Goal: Transaction & Acquisition: Purchase product/service

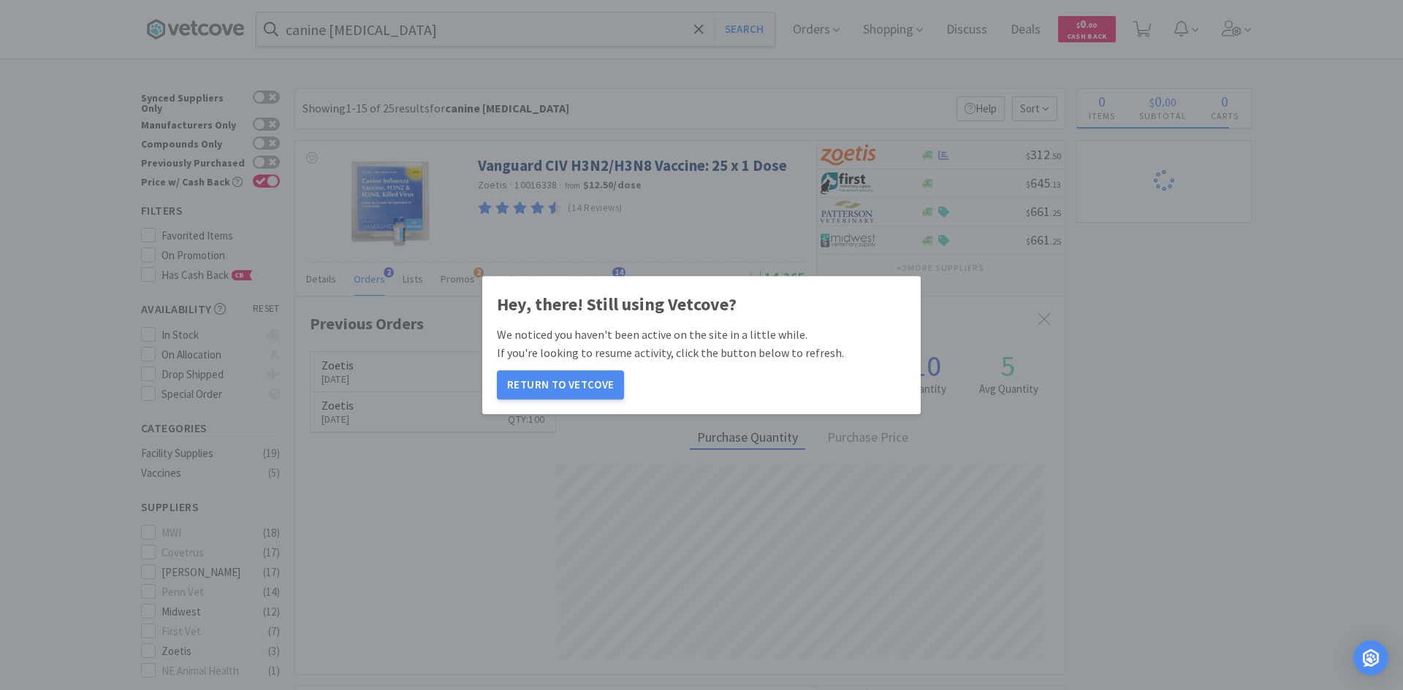
scroll to position [378, 769]
click at [577, 382] on button "Return to Vetcove" at bounding box center [560, 384] width 127 height 29
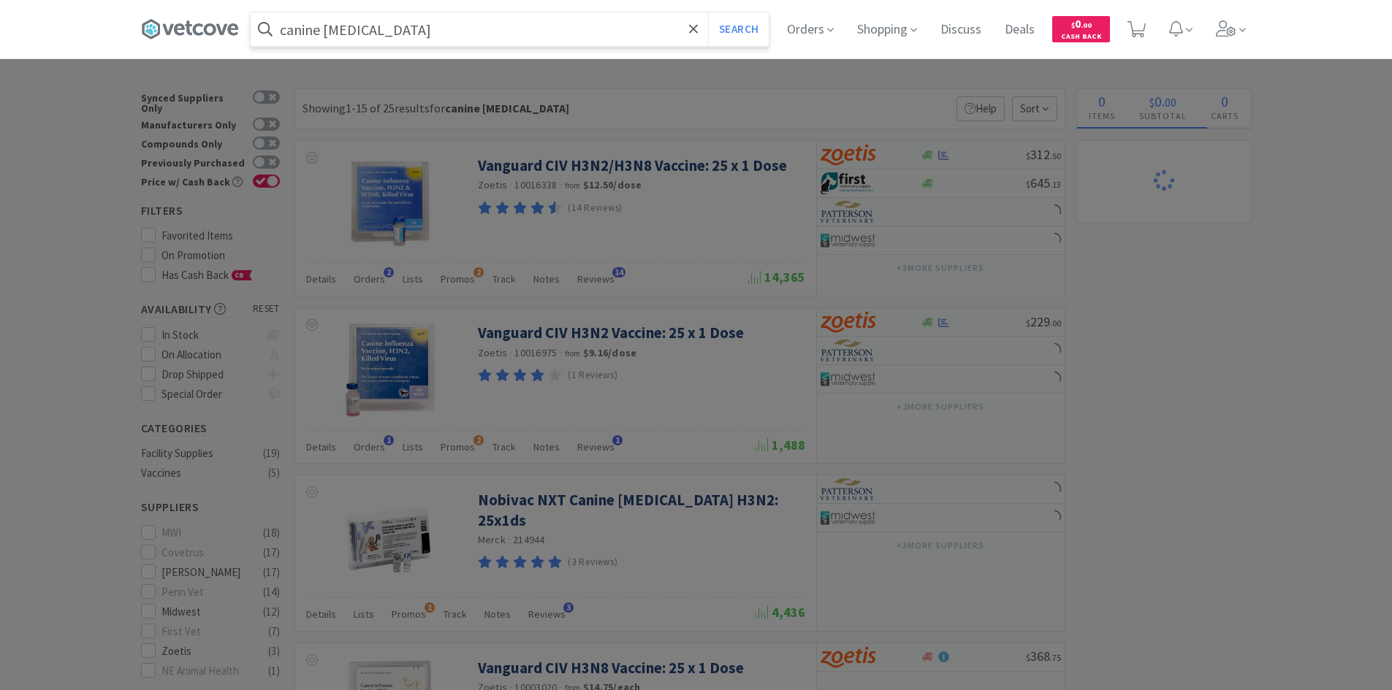
click at [625, 42] on input "canine [MEDICAL_DATA]" at bounding box center [510, 29] width 518 height 34
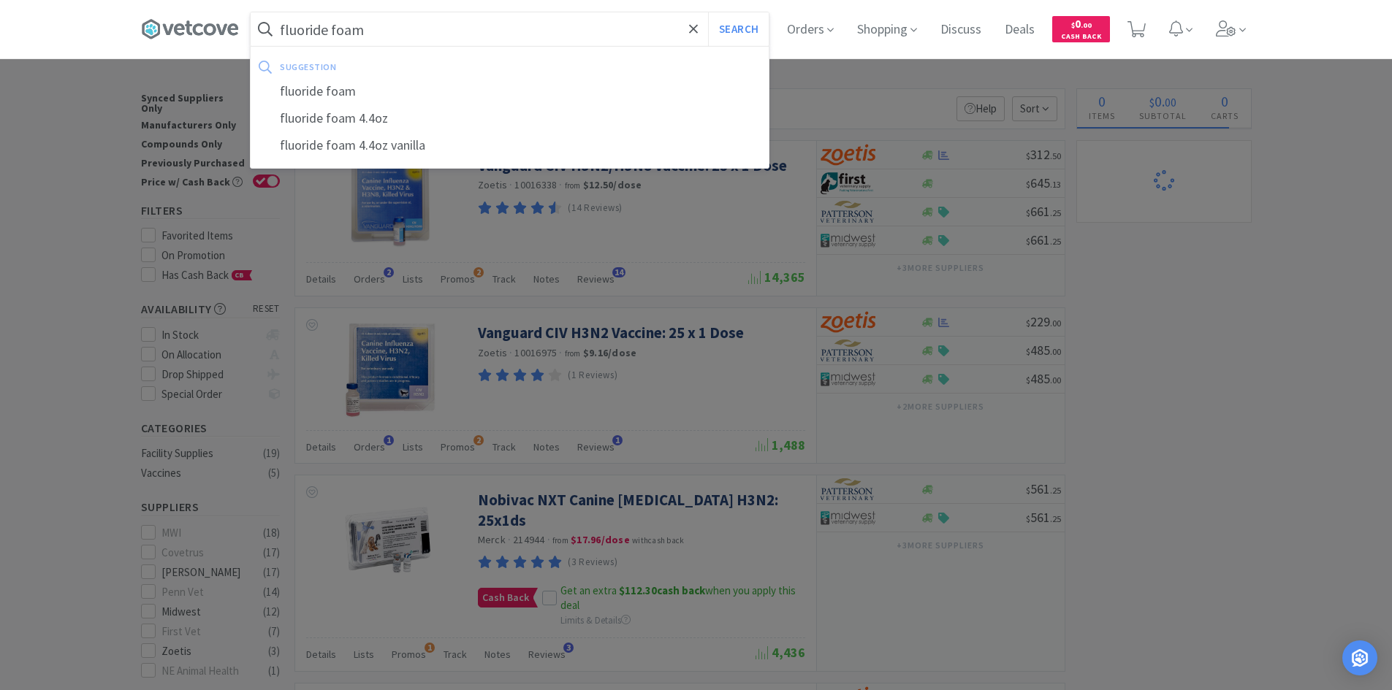
click at [380, 31] on input "fluoride foam" at bounding box center [510, 29] width 518 height 34
type input "fluoride foam"
click at [708, 12] on button "Search" at bounding box center [738, 29] width 61 height 34
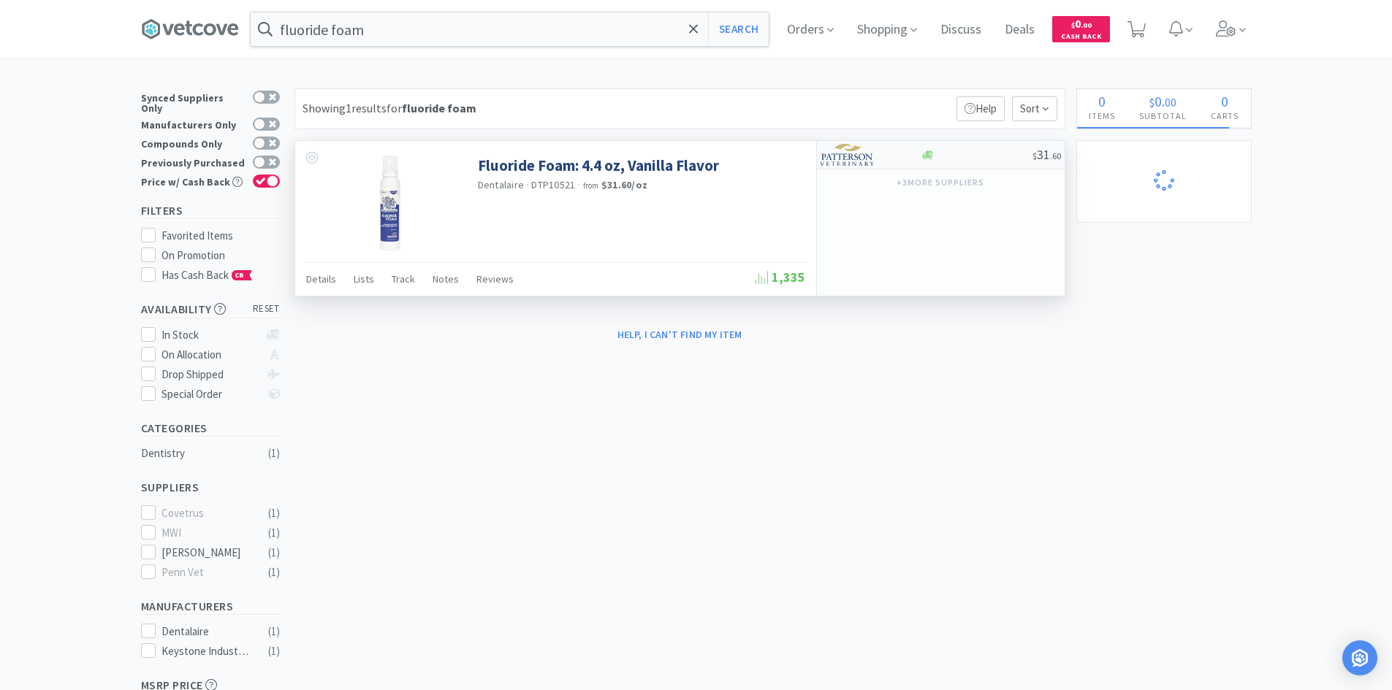
click at [950, 160] on div at bounding box center [976, 155] width 112 height 11
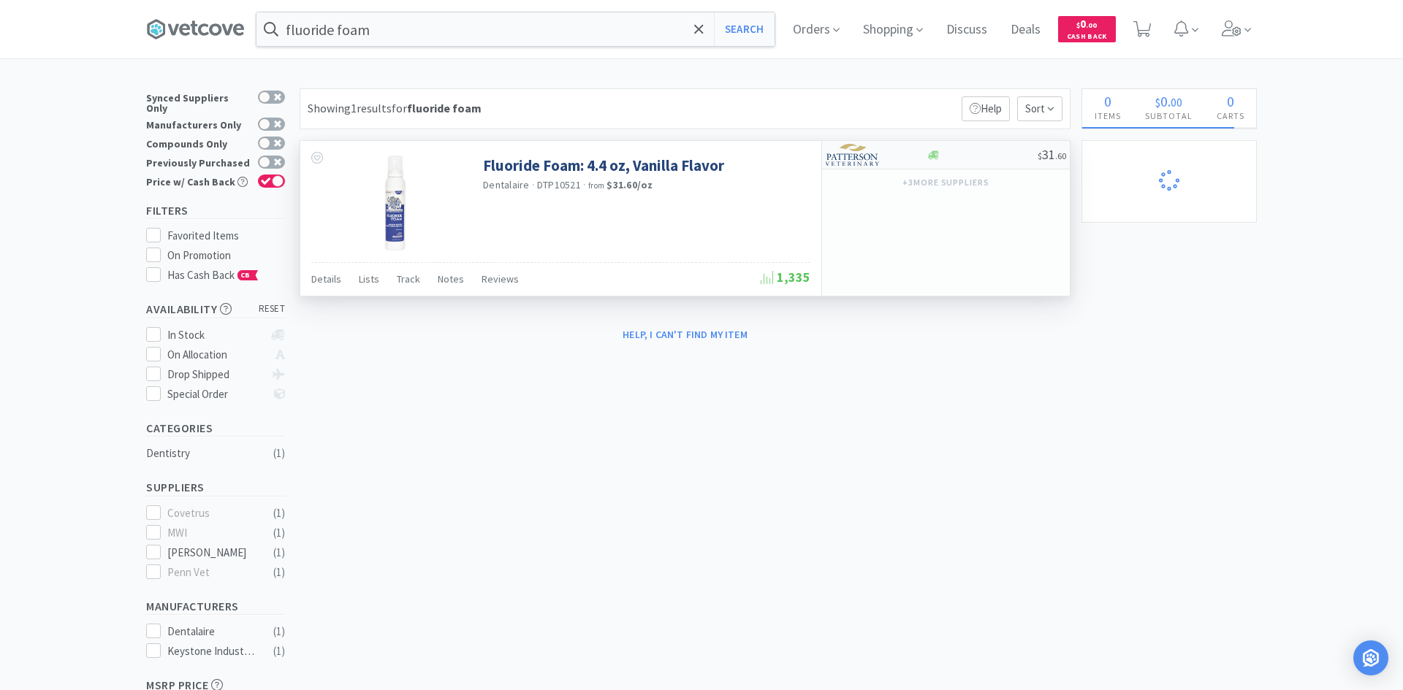
select select "1"
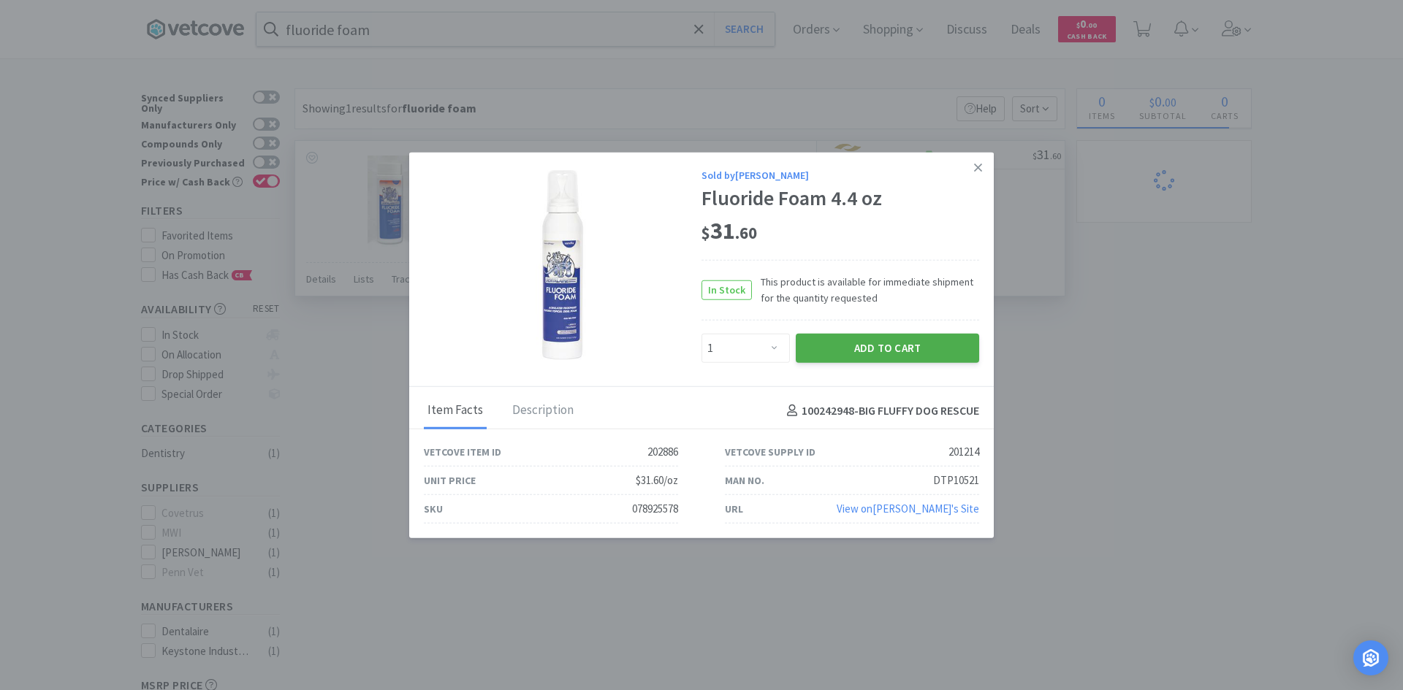
click at [902, 359] on button "Add to Cart" at bounding box center [887, 348] width 183 height 29
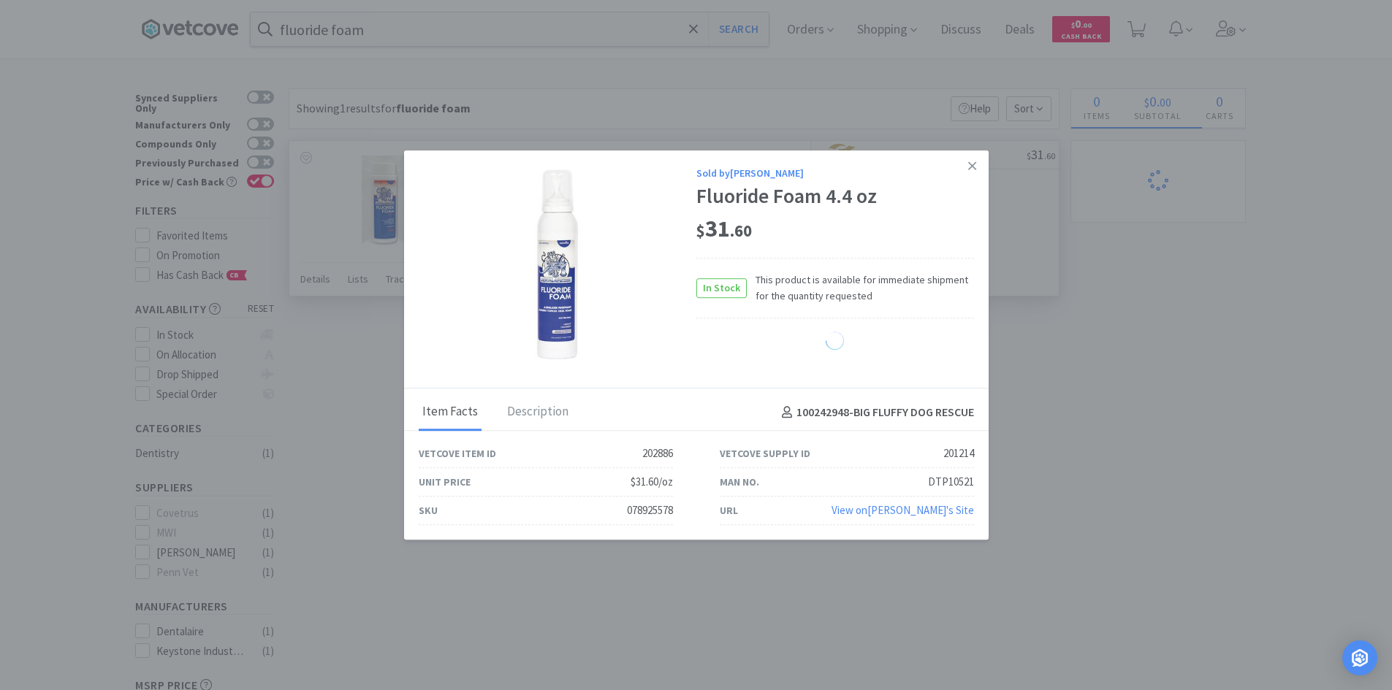
select select "1"
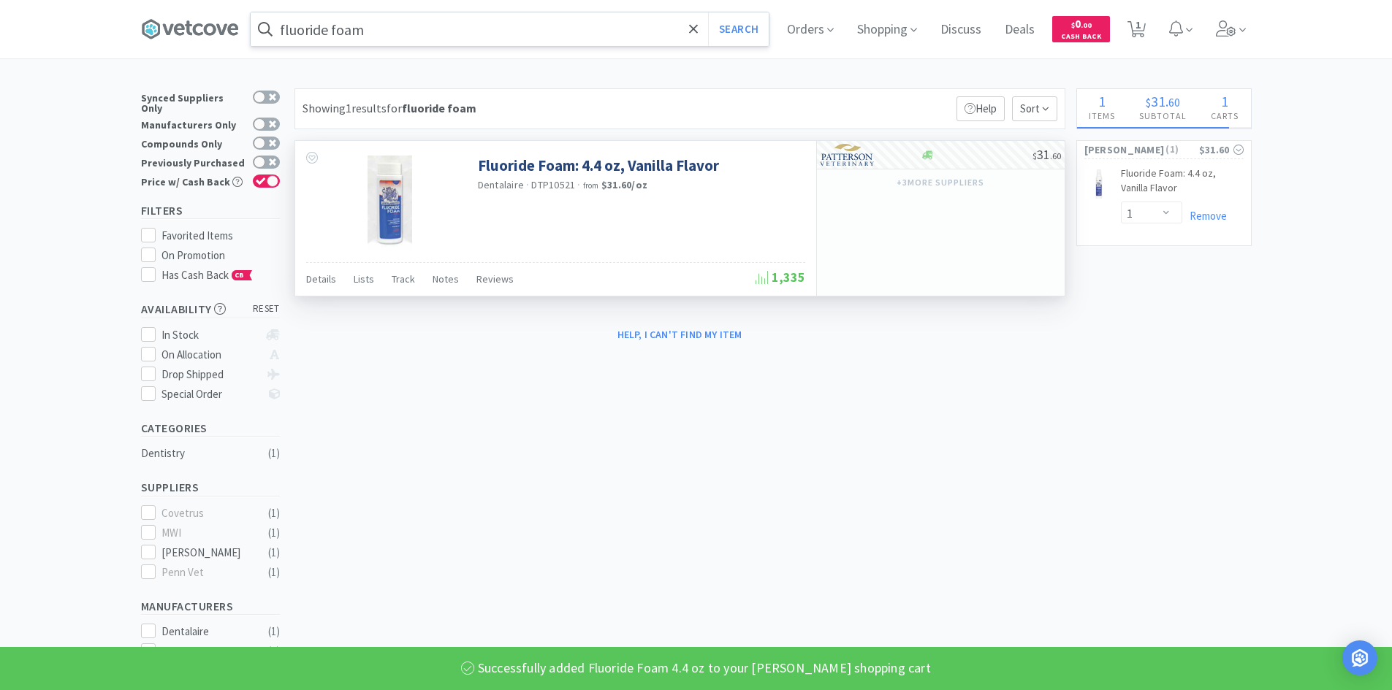
click at [708, 31] on input "fluoride foam" at bounding box center [510, 29] width 518 height 34
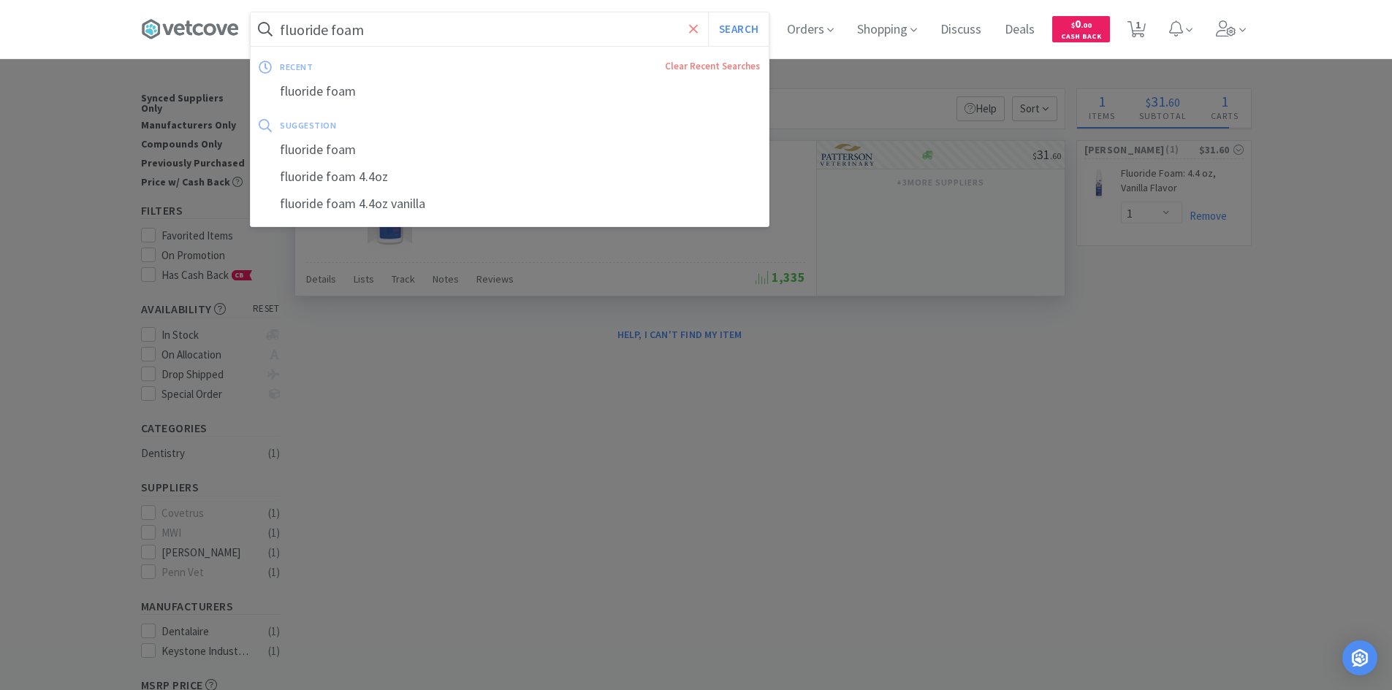
click at [698, 31] on icon at bounding box center [693, 29] width 9 height 15
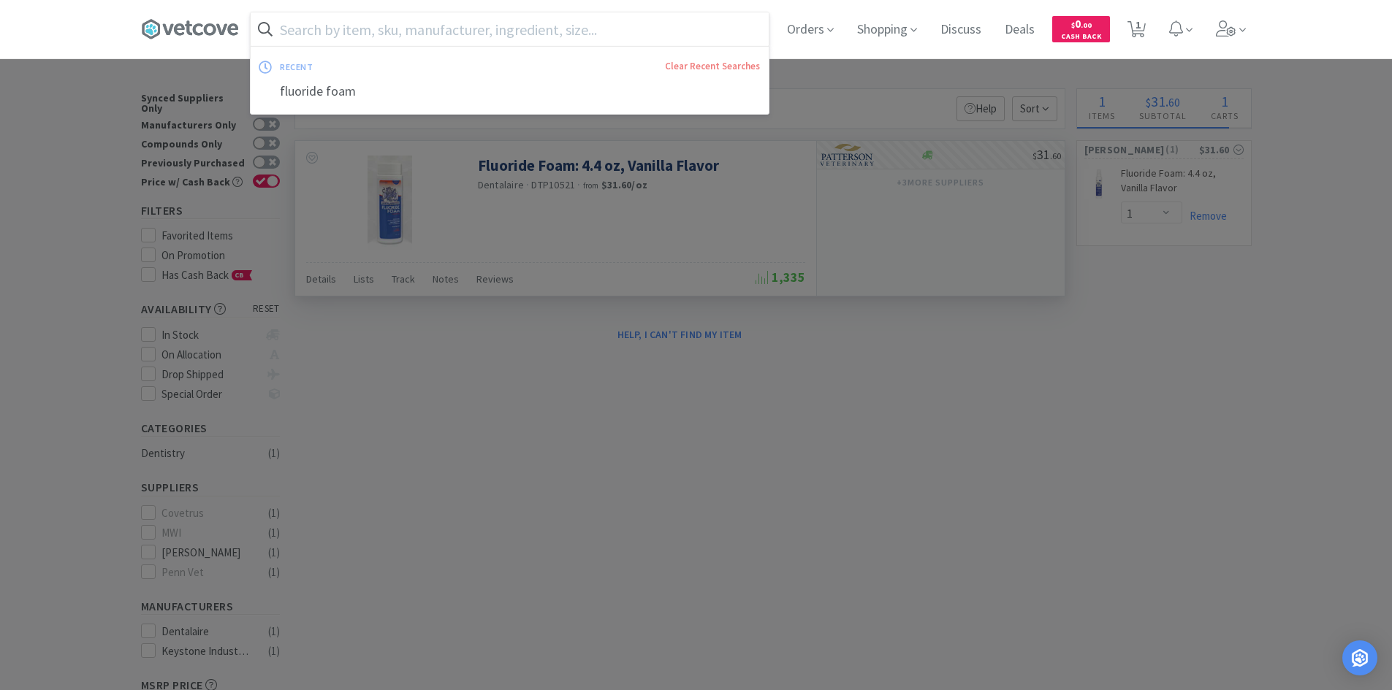
click at [660, 29] on input "text" at bounding box center [510, 29] width 518 height 34
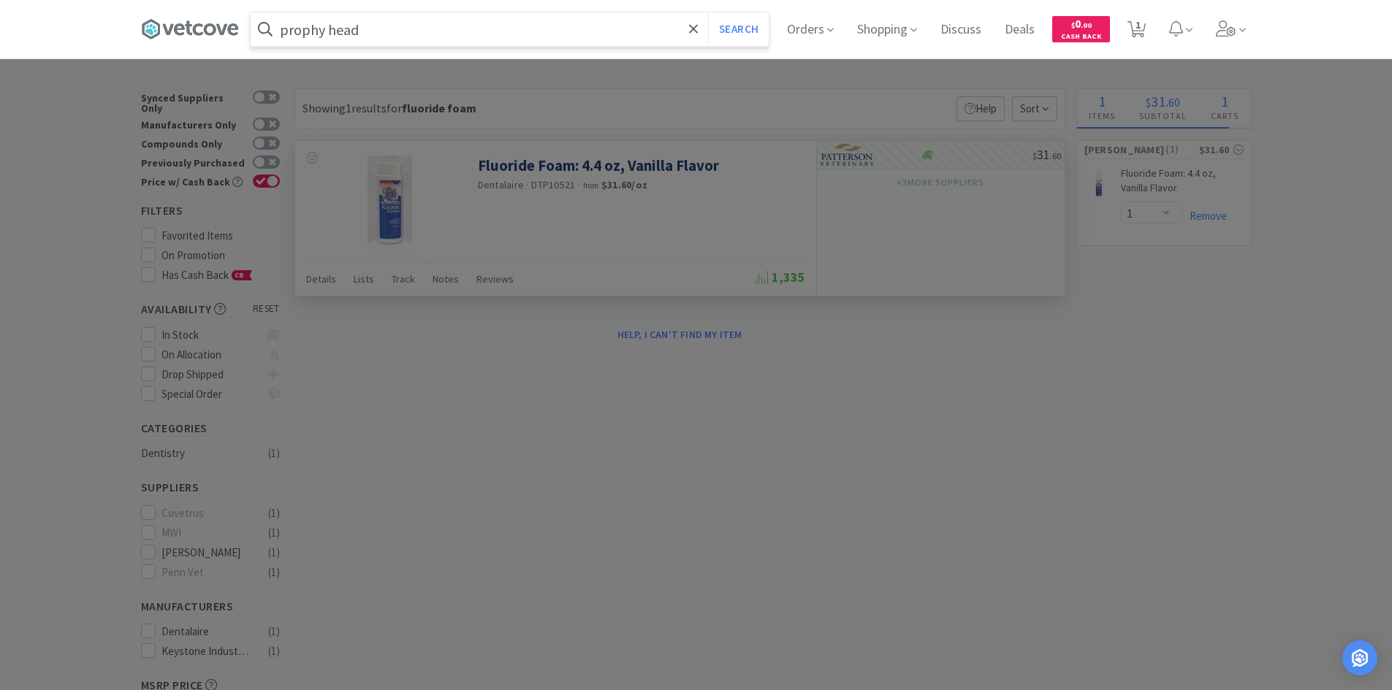
click at [708, 12] on button "Search" at bounding box center [738, 29] width 61 height 34
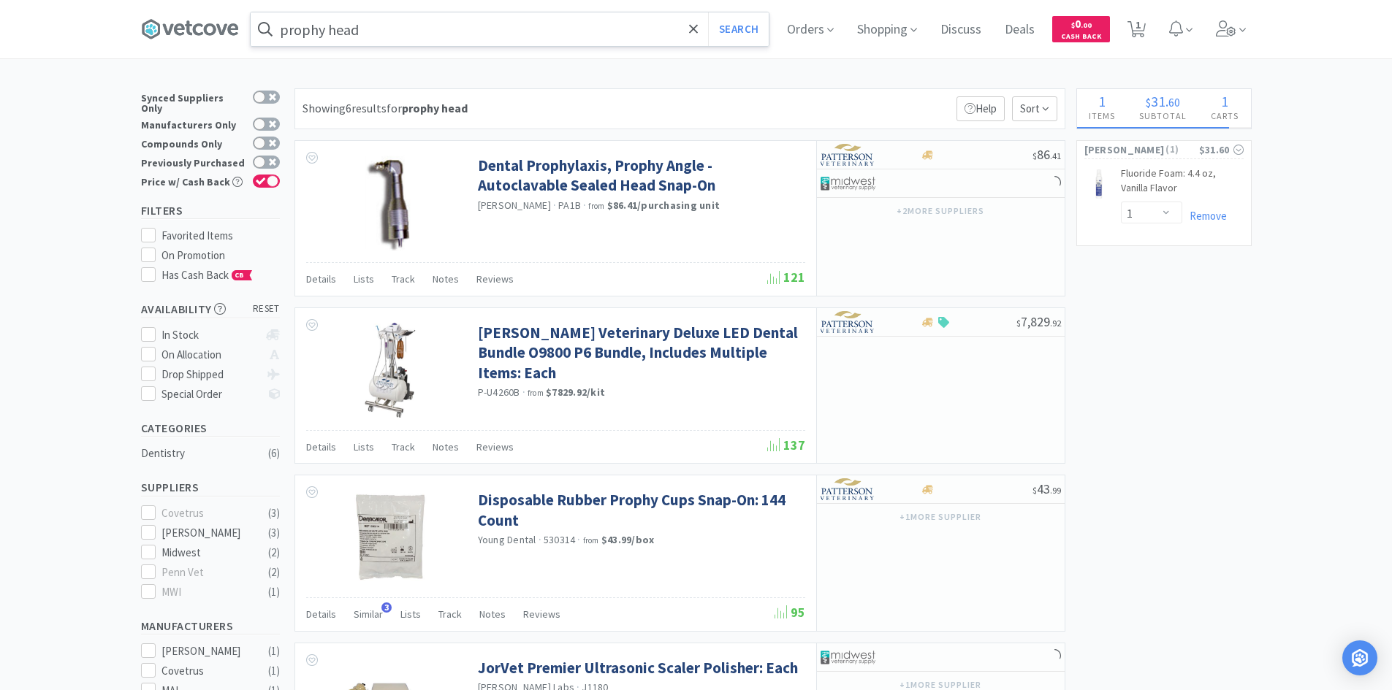
click at [286, 31] on input "prophy head" at bounding box center [510, 29] width 518 height 34
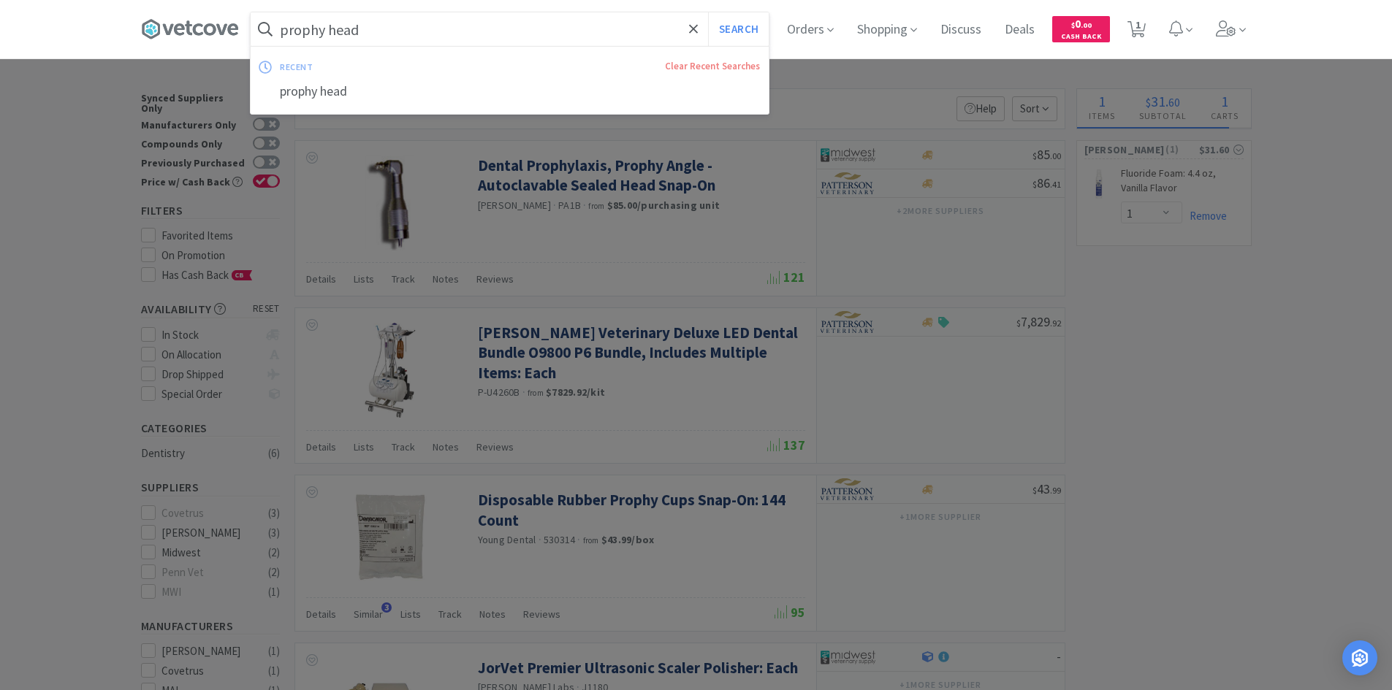
click at [286, 31] on input "prophy head" at bounding box center [510, 29] width 518 height 34
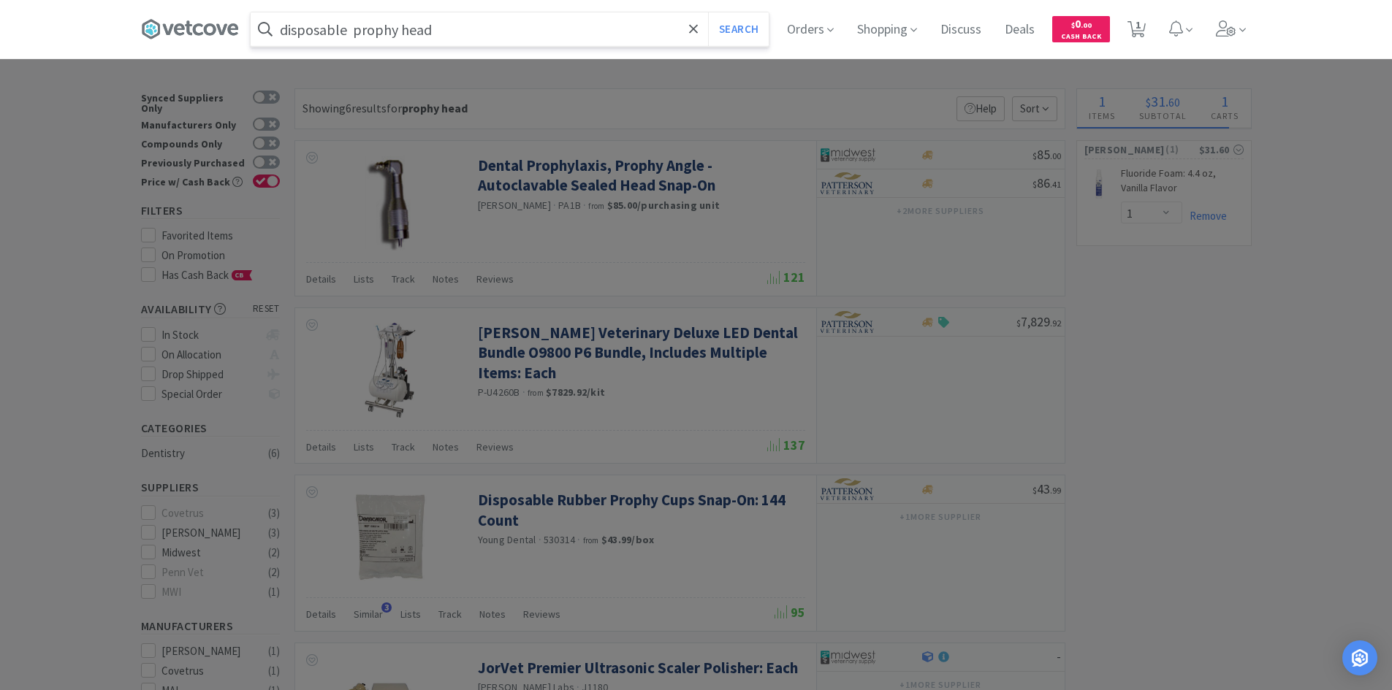
type input "disposable prophy head"
click at [708, 12] on button "Search" at bounding box center [738, 29] width 61 height 34
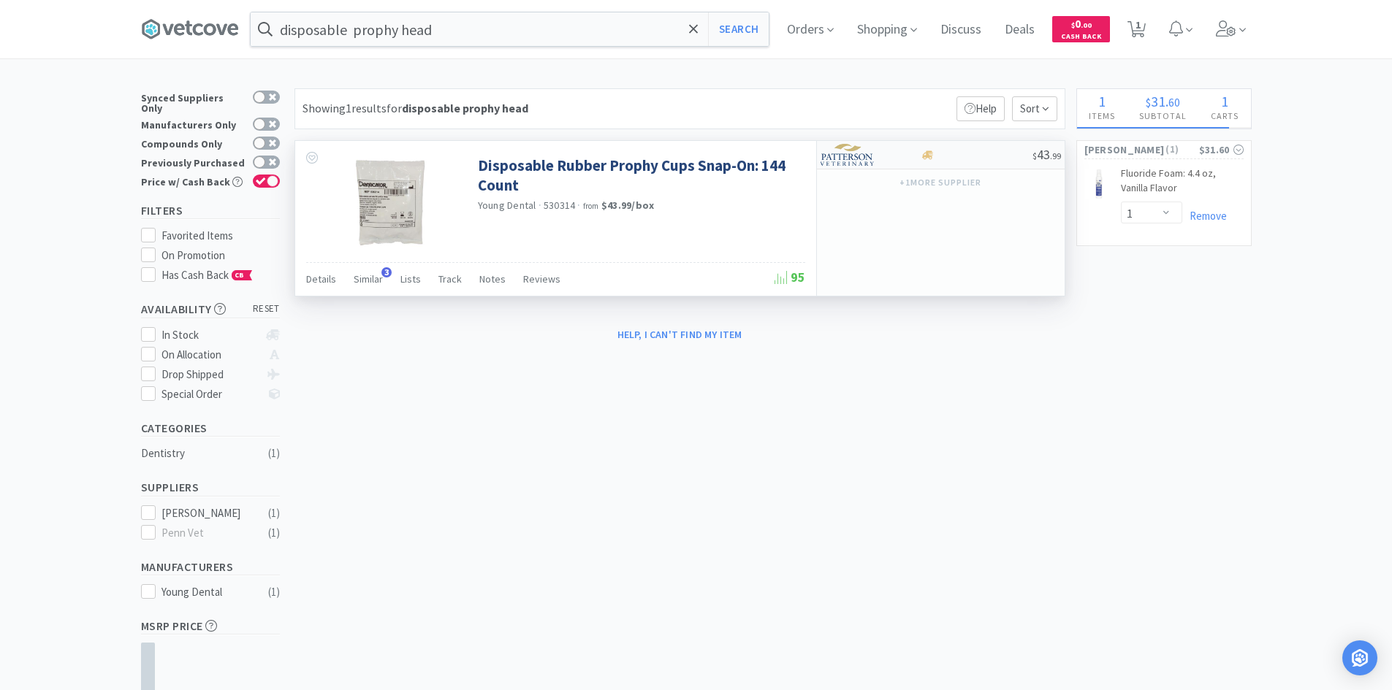
click at [977, 158] on div at bounding box center [976, 155] width 112 height 11
select select "1"
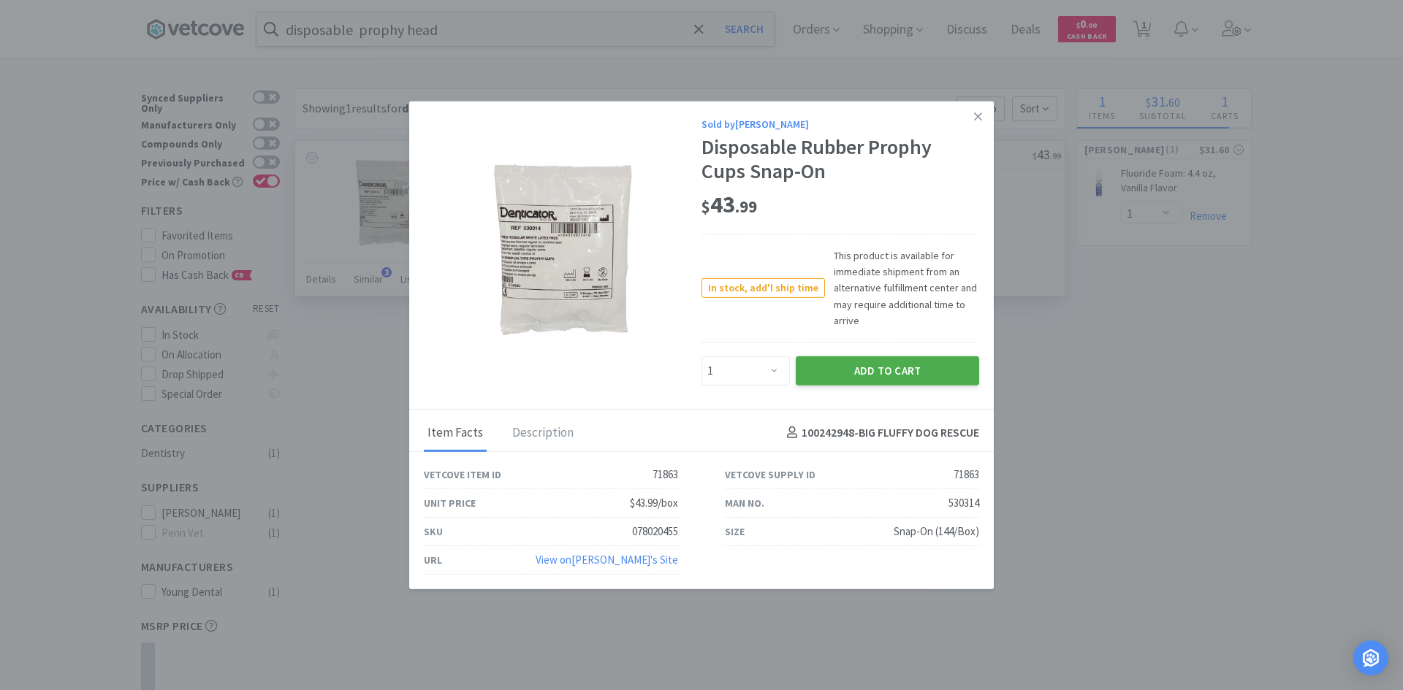
click at [866, 380] on button "Add to Cart" at bounding box center [887, 370] width 183 height 29
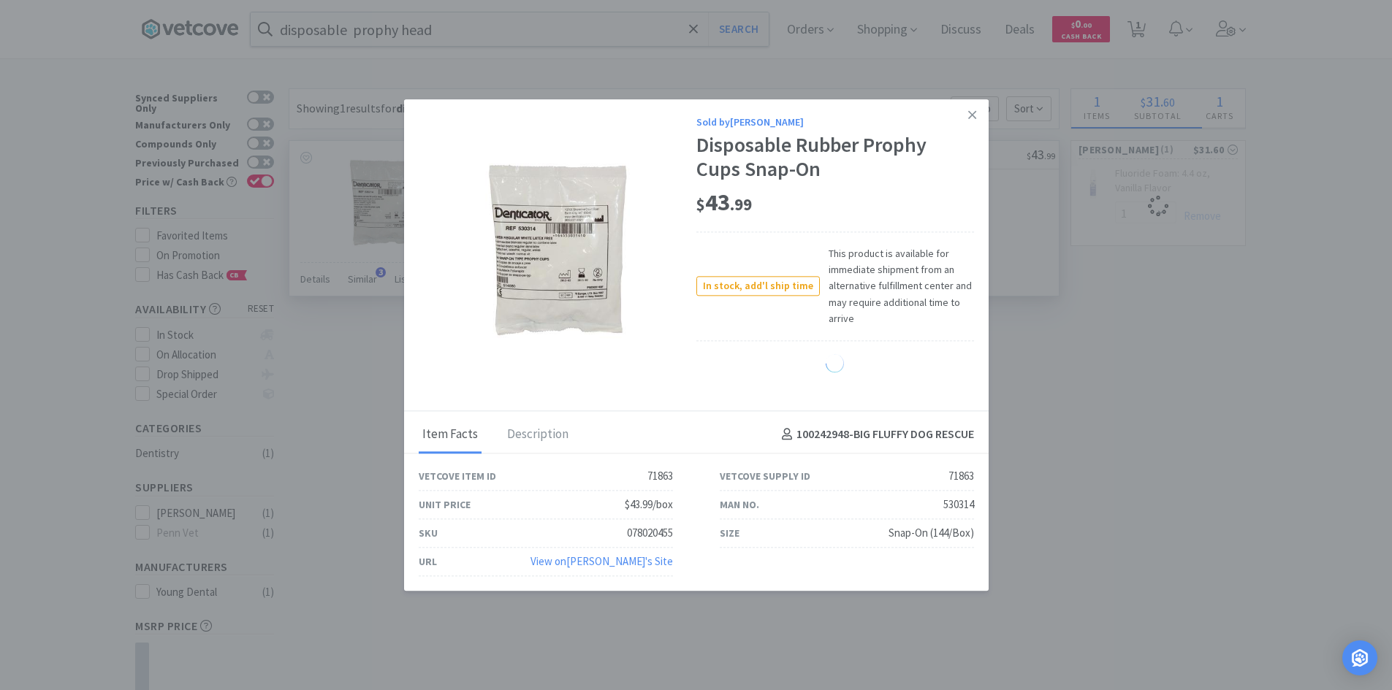
select select "1"
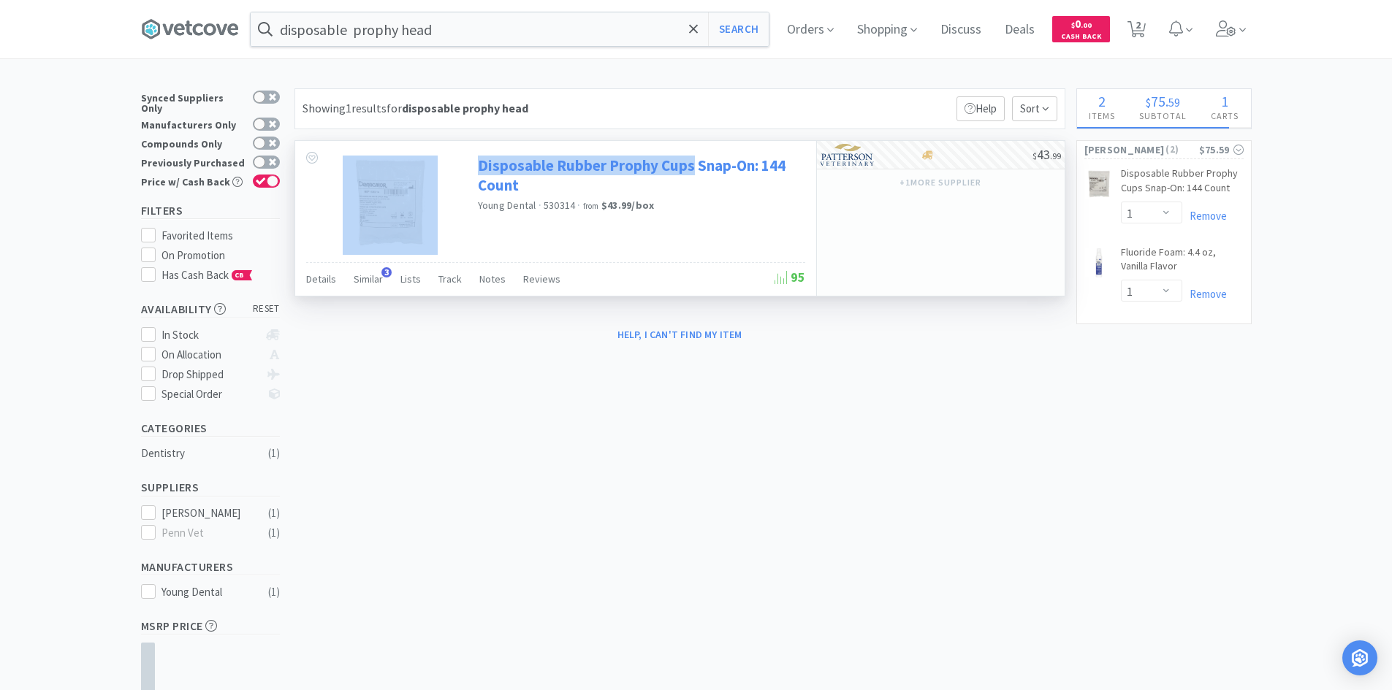
drag, startPoint x: 468, startPoint y: 158, endPoint x: 691, endPoint y: 167, distance: 223.8
click at [691, 167] on div "Disposable Rubber Prophy Cups Snap-On: 144 Count Young Dental · 530314 · from $…" at bounding box center [555, 201] width 521 height 121
copy div "Disposable Rubber Prophy Cups"
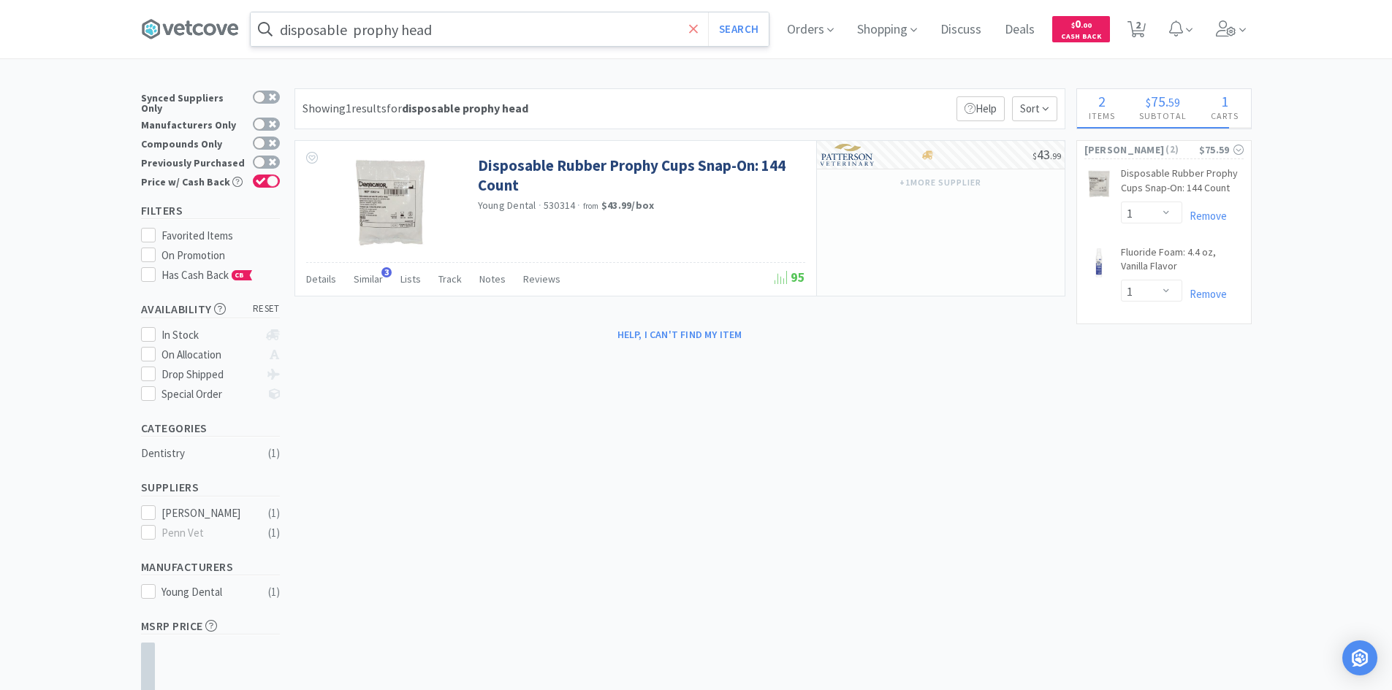
click at [695, 25] on icon at bounding box center [693, 28] width 9 height 9
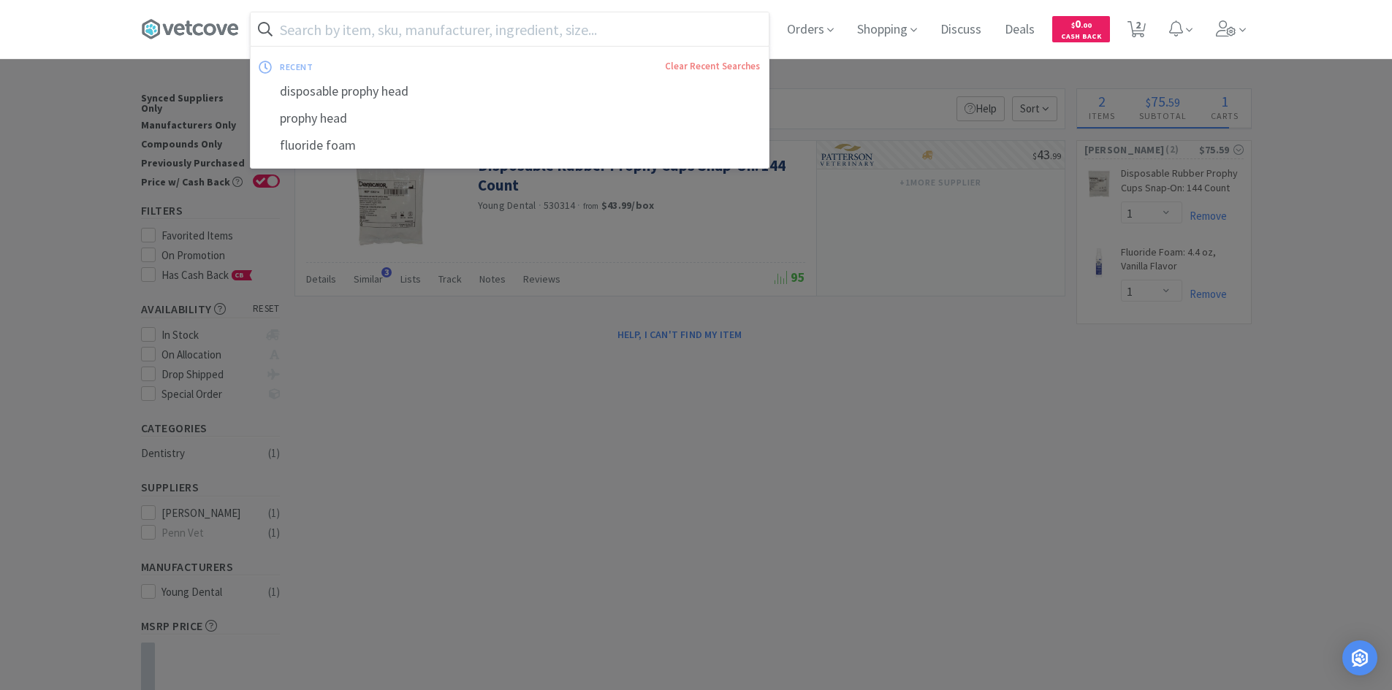
click at [613, 20] on input "text" at bounding box center [510, 29] width 518 height 34
paste input "Disposable Rubber Prophy Cups"
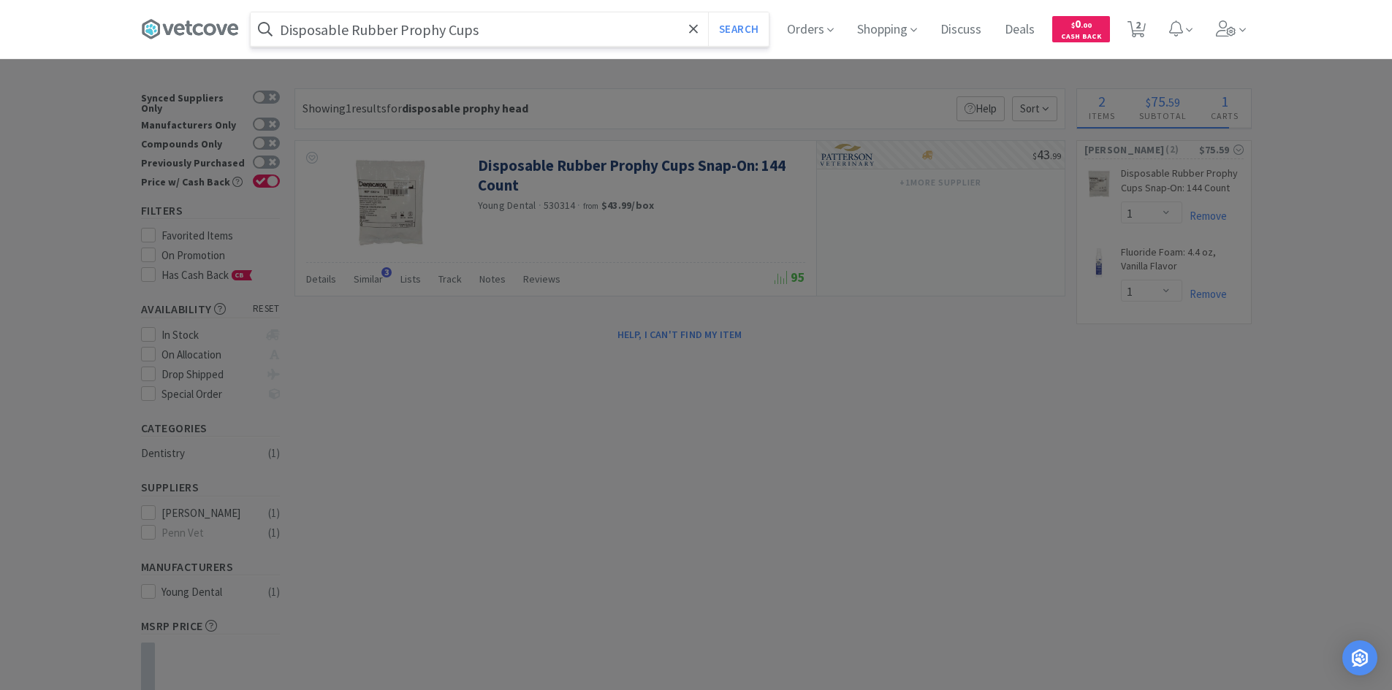
type input "Disposable Rubber Prophy Cups"
click at [708, 12] on button "Search" at bounding box center [738, 29] width 61 height 34
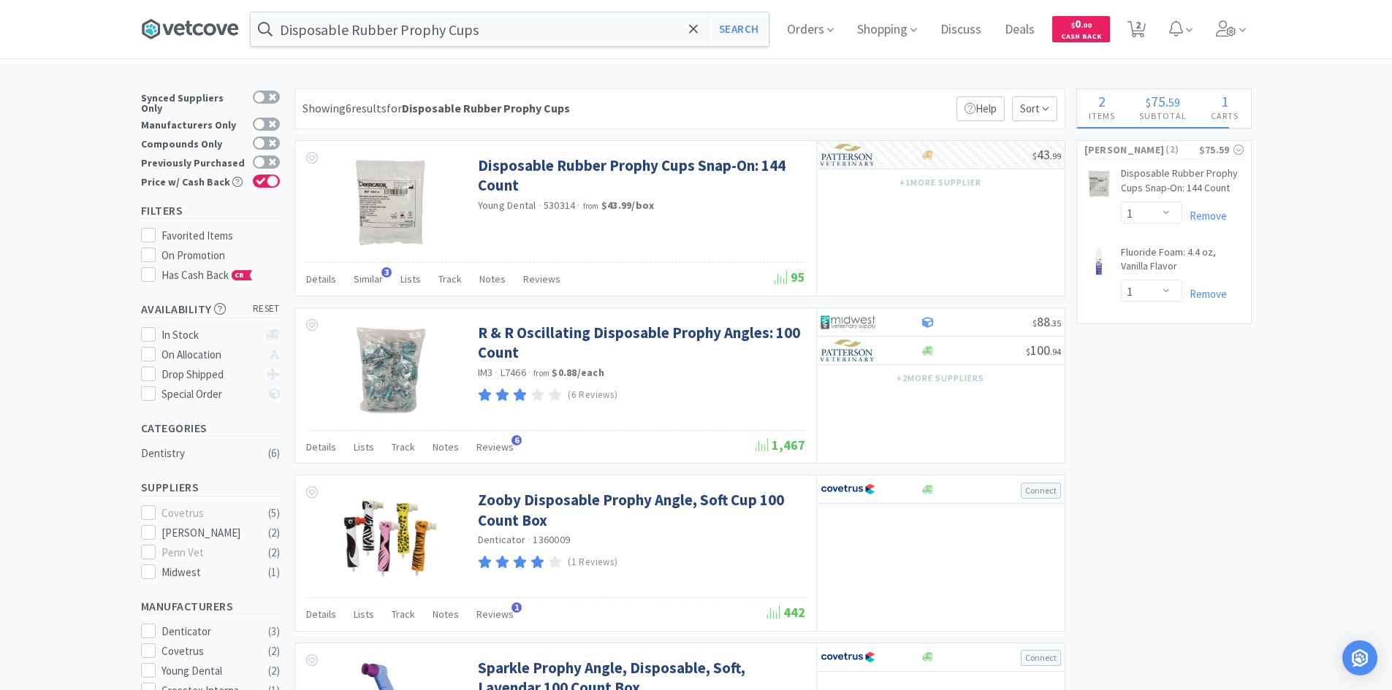
click at [178, 34] on icon at bounding box center [190, 29] width 98 height 22
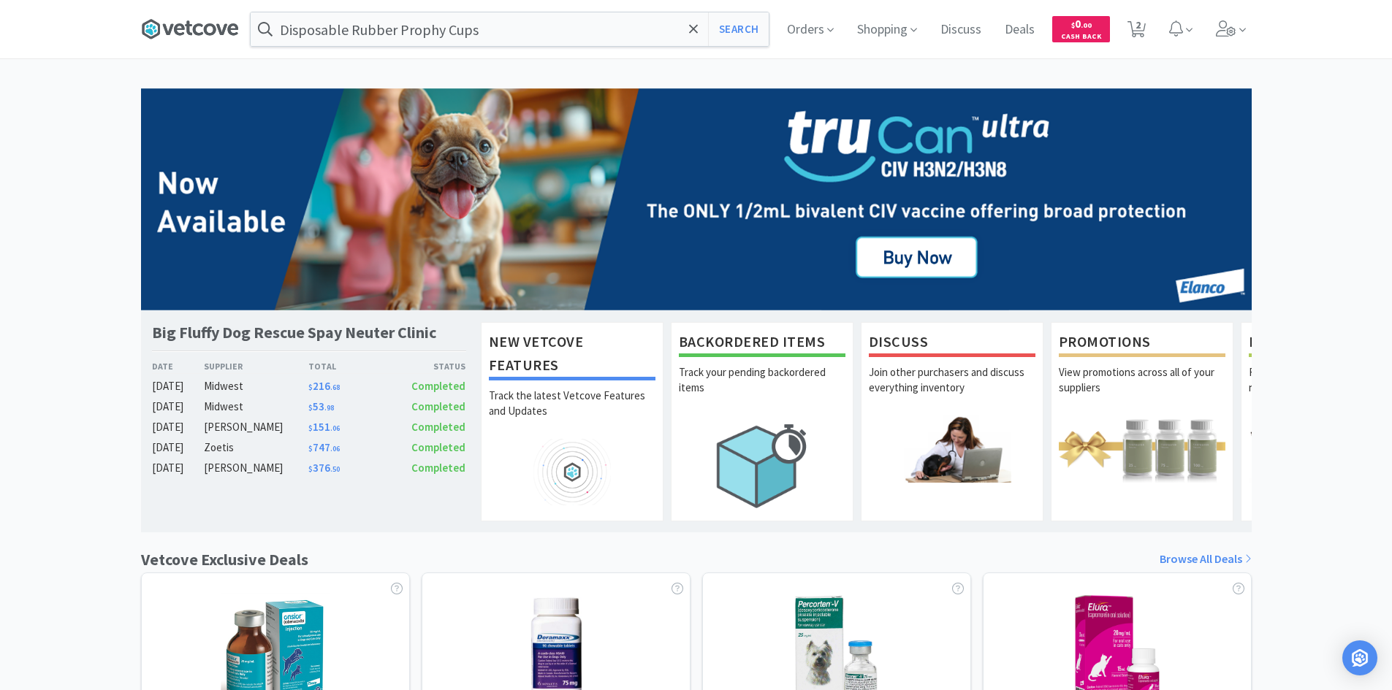
click at [196, 32] on icon at bounding box center [198, 29] width 10 height 12
